Goal: Transaction & Acquisition: Purchase product/service

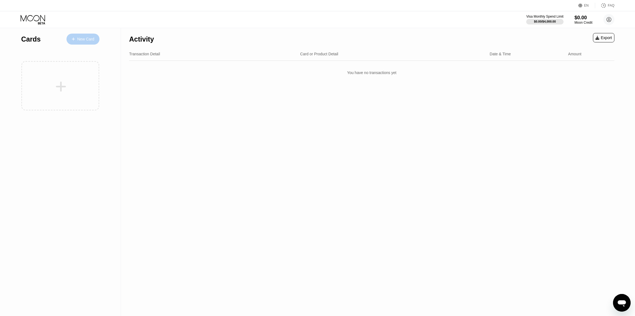
click at [93, 39] on div "New Card" at bounding box center [85, 39] width 17 height 5
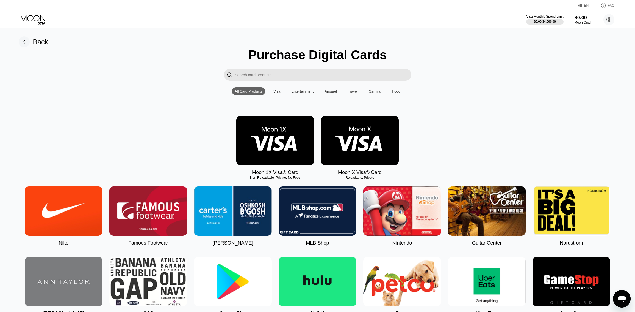
click at [369, 148] on img at bounding box center [360, 140] width 78 height 49
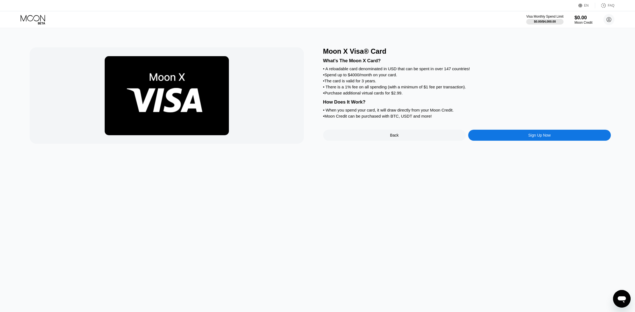
click at [549, 137] on div "Sign Up Now" at bounding box center [540, 135] width 23 height 4
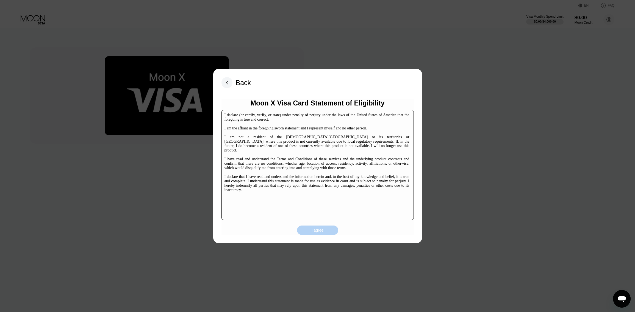
click at [321, 229] on div "I agree" at bounding box center [318, 229] width 12 height 5
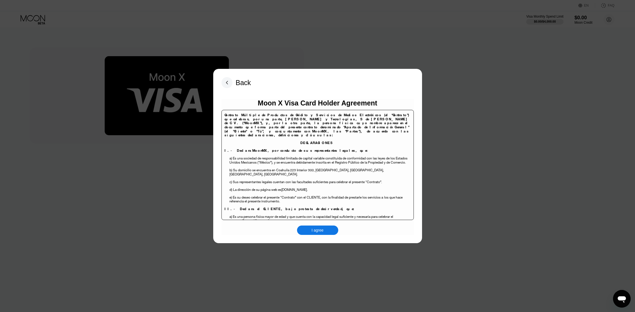
click at [320, 231] on div "I agree" at bounding box center [318, 229] width 12 height 5
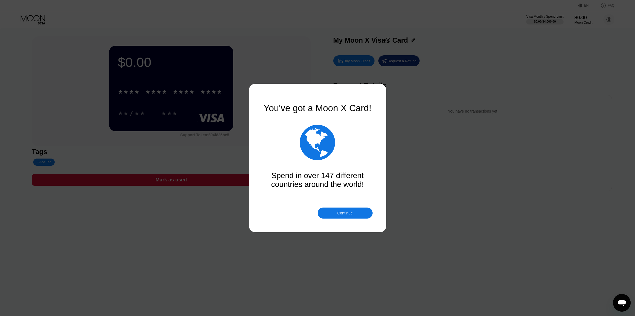
click at [348, 211] on div "Continue" at bounding box center [344, 213] width 15 height 4
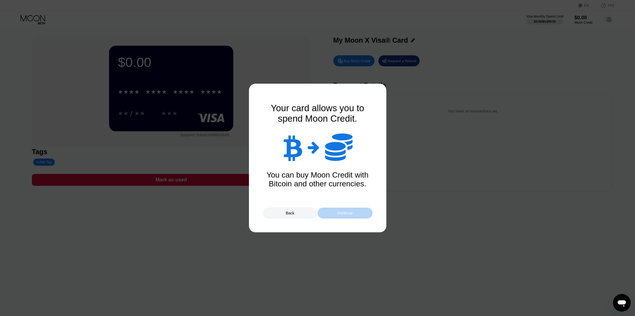
click at [348, 213] on div "Continue" at bounding box center [344, 213] width 15 height 4
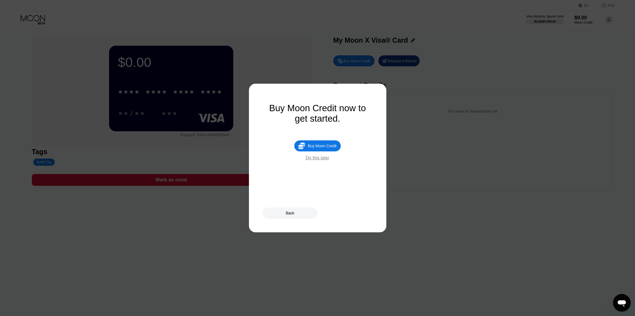
click at [314, 160] on div "Do this later" at bounding box center [317, 157] width 23 height 5
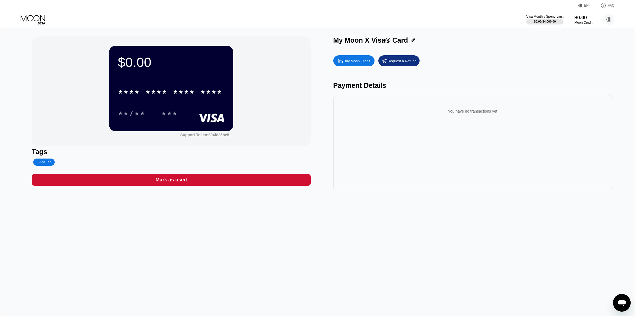
click at [199, 235] on div "$0.00 * * * * * * * * * * * * **** **/** *** Support Token: 694f825be5 Tags Add…" at bounding box center [317, 172] width 635 height 288
click at [31, 22] on icon at bounding box center [34, 20] width 26 height 10
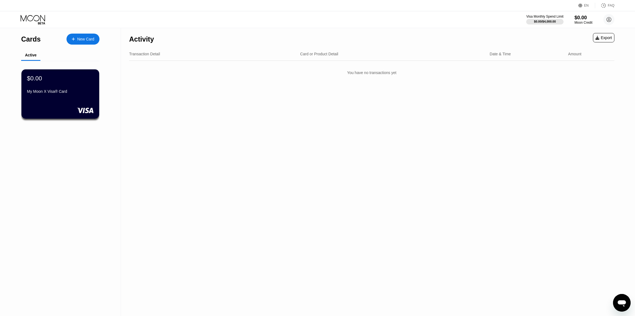
drag, startPoint x: 152, startPoint y: 324, endPoint x: 98, endPoint y: 330, distance: 54.2
click at [98, 315] on html "EN Language Select an item Save FAQ Visa Monthly Spend Limit $0.00 / $4,000.00 …" at bounding box center [317, 158] width 635 height 316
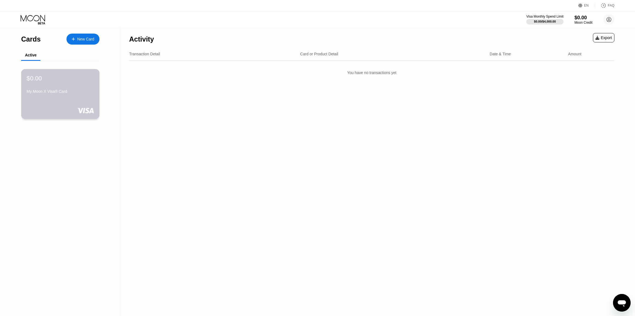
click at [67, 91] on div "My Moon X Visa® Card" at bounding box center [60, 91] width 67 height 4
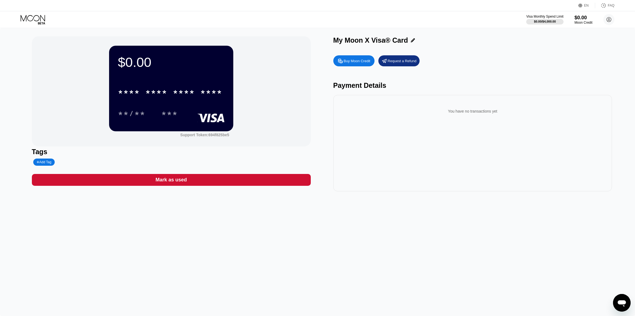
click at [351, 63] on div "Buy Moon Credit" at bounding box center [357, 61] width 27 height 5
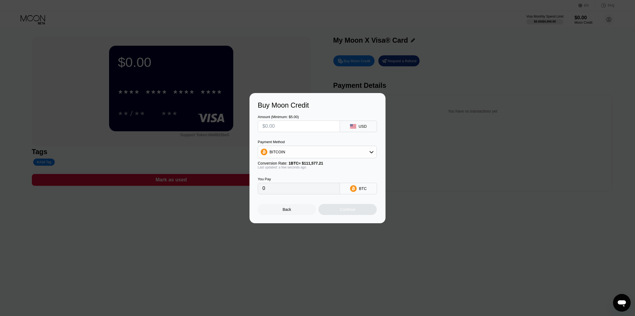
click at [306, 124] on input "text" at bounding box center [299, 126] width 73 height 11
type input "$110"
type input "0.00098587"
type input "$110"
click at [341, 219] on div "Buy Moon Credit Amount (Minimum: $5.00) $110 USD Payment Method BITCOIN Convers…" at bounding box center [318, 158] width 136 height 130
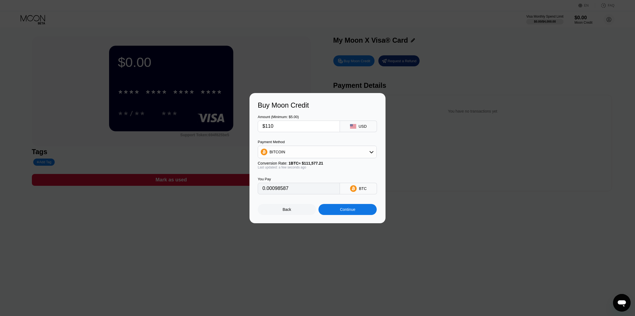
click at [338, 209] on div "Continue" at bounding box center [348, 209] width 58 height 11
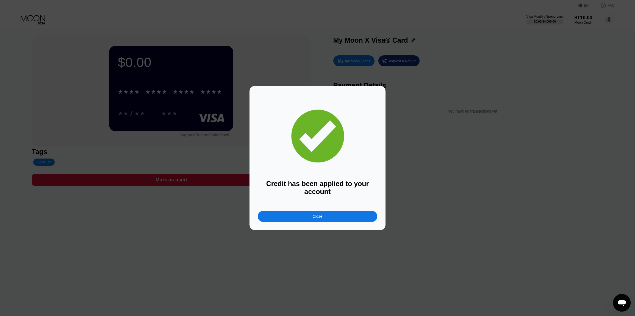
click at [337, 220] on div "Close" at bounding box center [318, 216] width 120 height 11
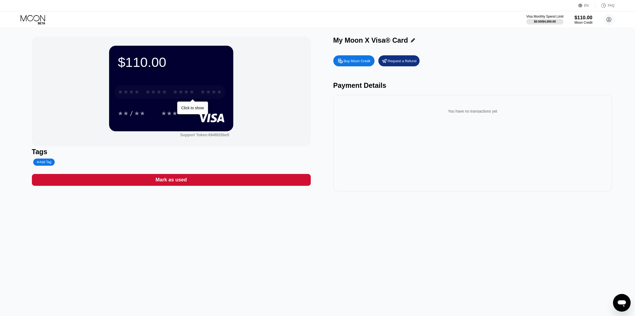
click at [200, 91] on div "* * * * * * * * * * * * ****" at bounding box center [170, 92] width 111 height 14
click at [193, 105] on div "* * * * * * * * * * * * 9210 07/28 274" at bounding box center [171, 97] width 107 height 32
click at [198, 94] on div "* * * * * * * * * * * * 9210" at bounding box center [170, 92] width 111 height 14
click at [230, 254] on div "$110.00 4513 6500 2015 9210 07/28 274 Support Token: 694f825be5 Tags Add Tag Ma…" at bounding box center [317, 172] width 635 height 288
click at [32, 22] on icon at bounding box center [34, 20] width 26 height 10
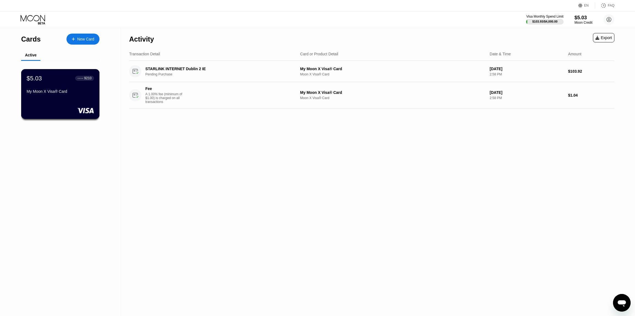
click at [53, 92] on div "My Moon X Visa® Card" at bounding box center [60, 91] width 67 height 4
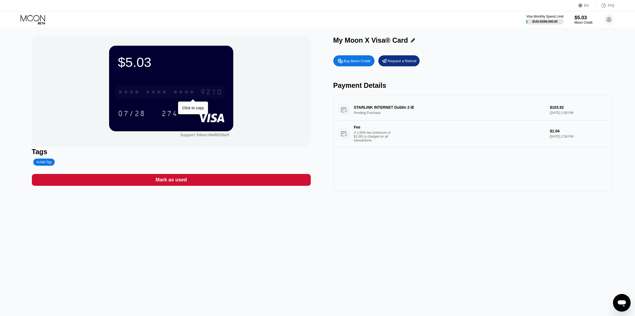
click at [211, 94] on div "9210" at bounding box center [211, 92] width 22 height 9
click at [201, 90] on div "9210" at bounding box center [211, 92] width 22 height 9
click at [196, 108] on div "07/28 274" at bounding box center [171, 113] width 107 height 14
click at [25, 17] on icon at bounding box center [33, 18] width 24 height 6
